Goal: Navigation & Orientation: Find specific page/section

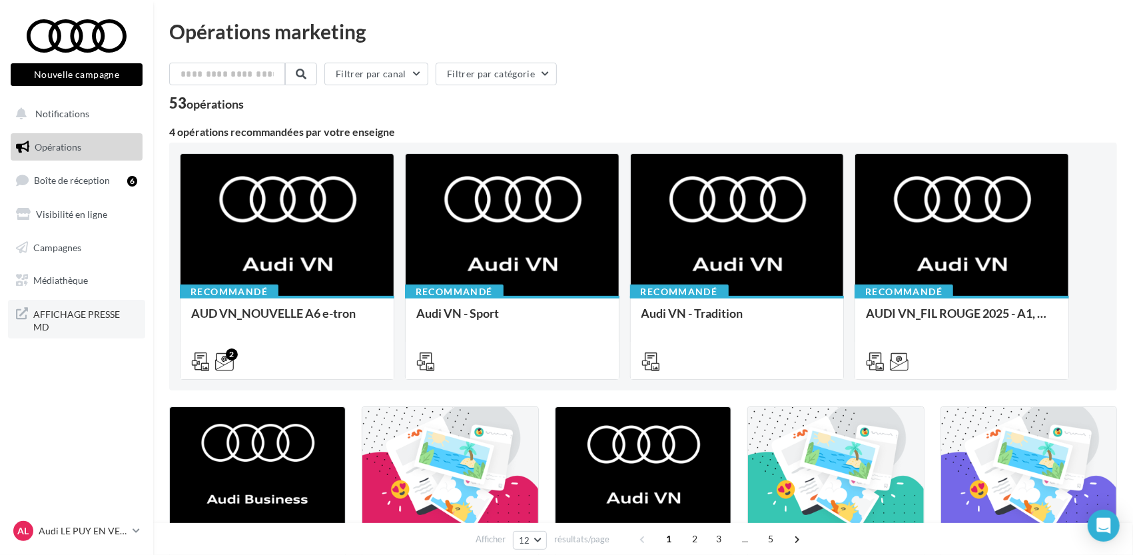
click at [78, 314] on span "AFFICHAGE PRESSE MD" at bounding box center [85, 319] width 104 height 29
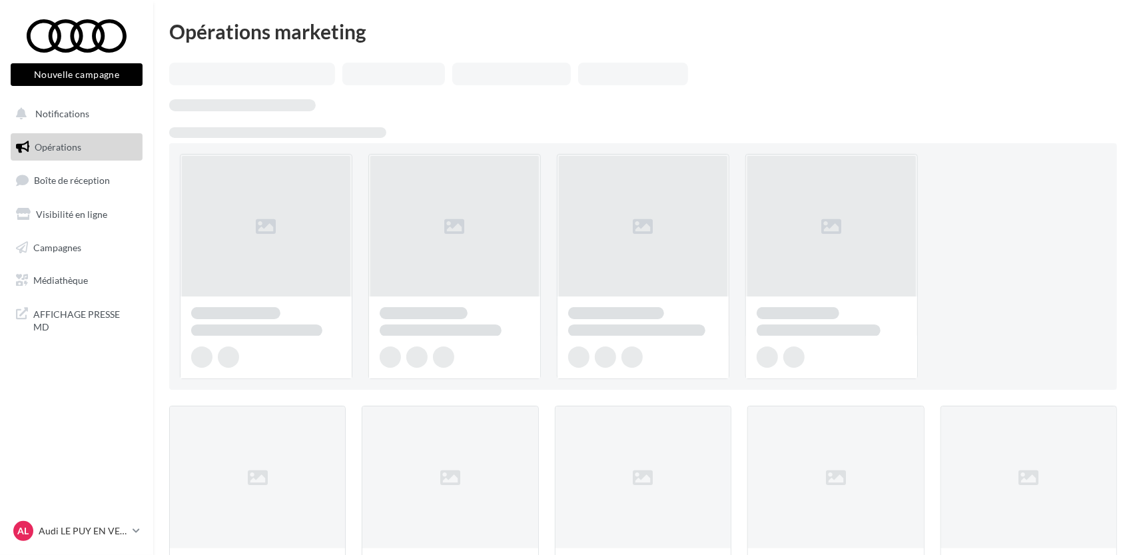
click at [57, 531] on p "Audi LE PUY EN VELAY" at bounding box center [83, 530] width 89 height 13
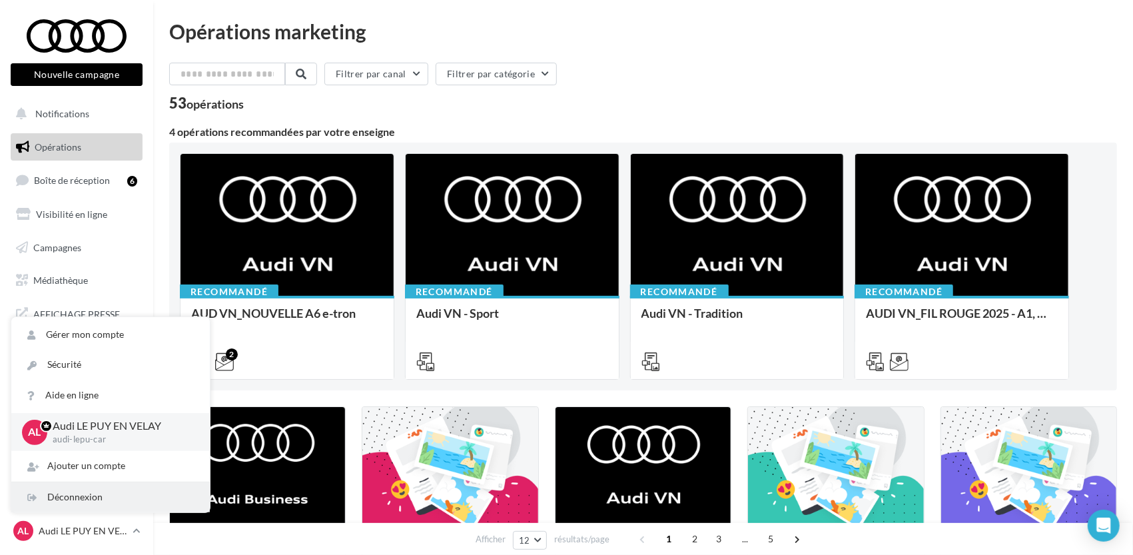
click at [55, 493] on div "Déconnexion" at bounding box center [110, 497] width 198 height 30
